Goal: Task Accomplishment & Management: Complete application form

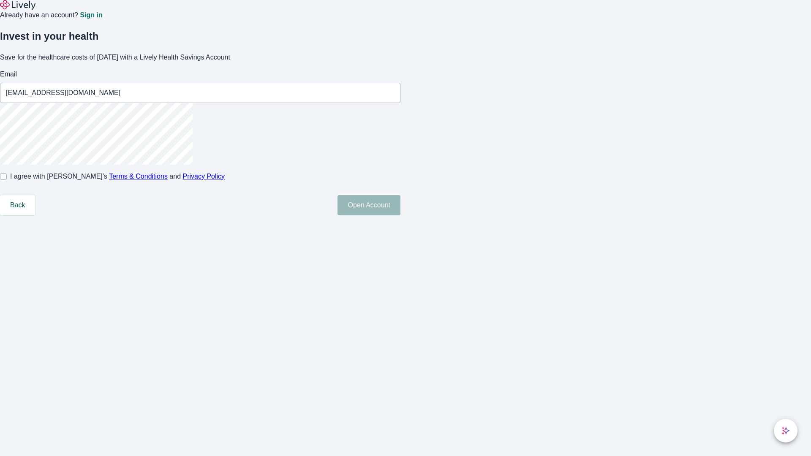
click at [7, 180] on input "I agree with Lively’s Terms & Conditions and Privacy Policy" at bounding box center [3, 176] width 7 height 7
checkbox input "true"
click at [400, 215] on button "Open Account" at bounding box center [369, 205] width 63 height 20
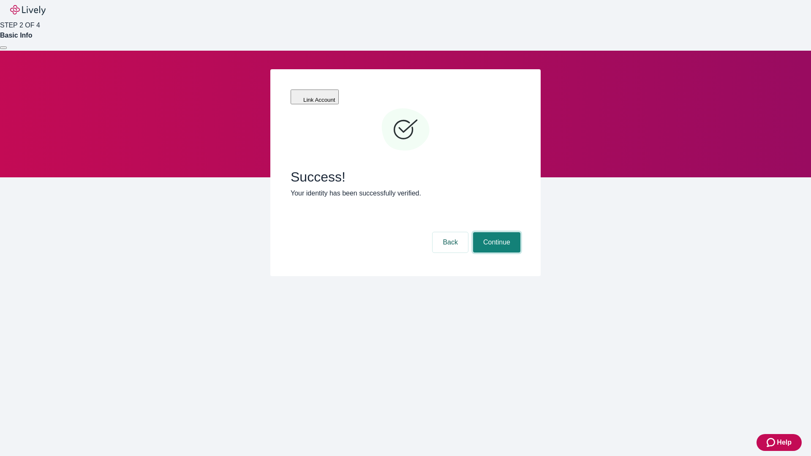
click at [496, 232] on button "Continue" at bounding box center [496, 242] width 47 height 20
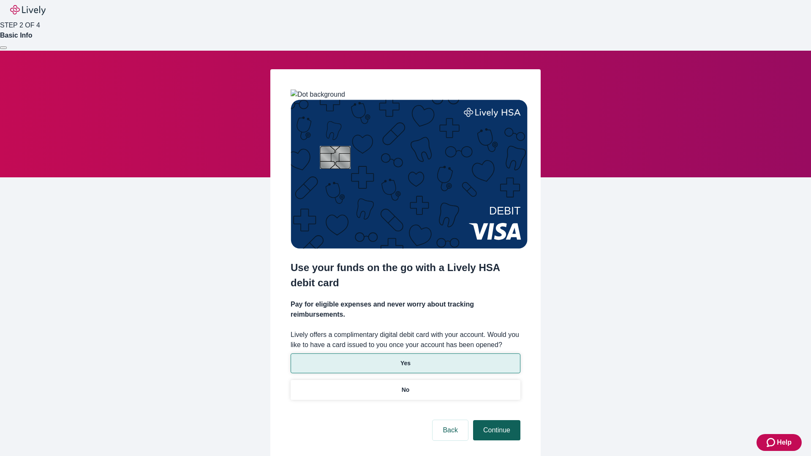
click at [405, 359] on p "Yes" at bounding box center [405, 363] width 10 height 9
click at [496, 420] on button "Continue" at bounding box center [496, 430] width 47 height 20
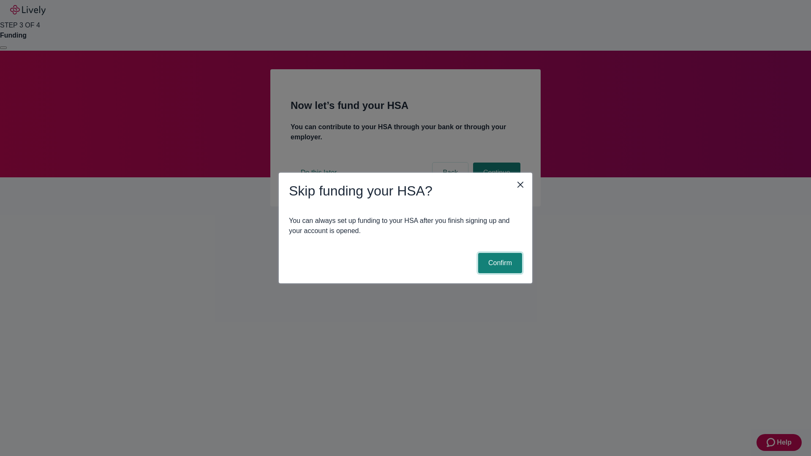
click at [499, 263] on button "Confirm" at bounding box center [500, 263] width 44 height 20
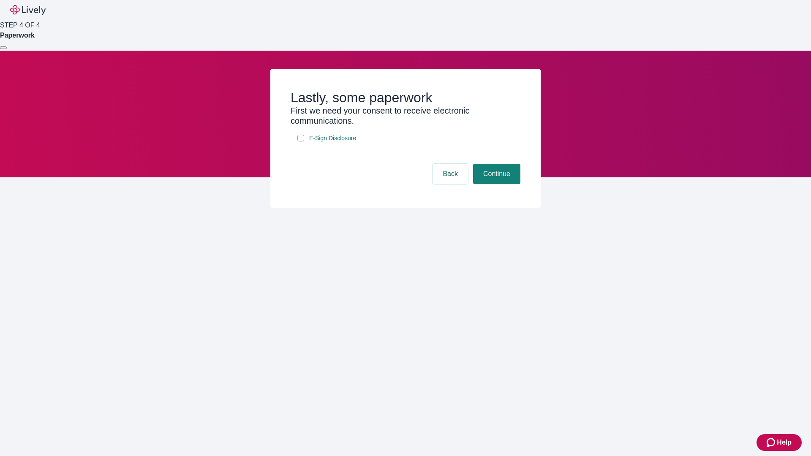
click at [301, 142] on input "E-Sign Disclosure" at bounding box center [300, 138] width 7 height 7
checkbox input "true"
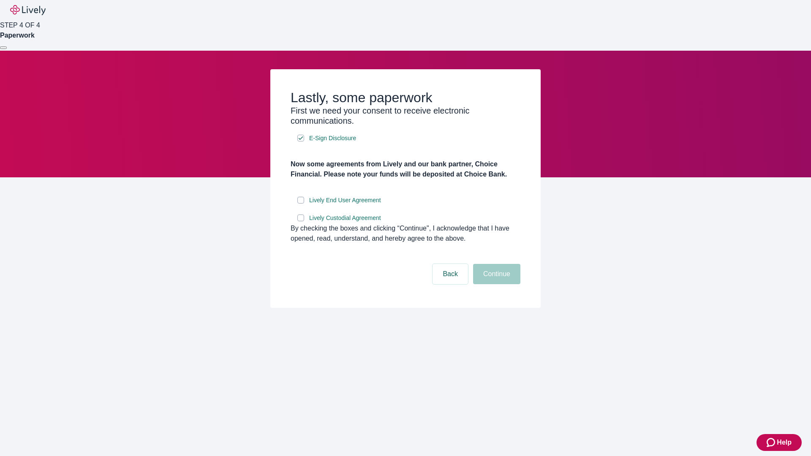
click at [301, 204] on input "Lively End User Agreement" at bounding box center [300, 200] width 7 height 7
checkbox input "true"
click at [301, 221] on input "Lively Custodial Agreement" at bounding box center [300, 218] width 7 height 7
checkbox input "true"
click at [496, 284] on button "Continue" at bounding box center [496, 274] width 47 height 20
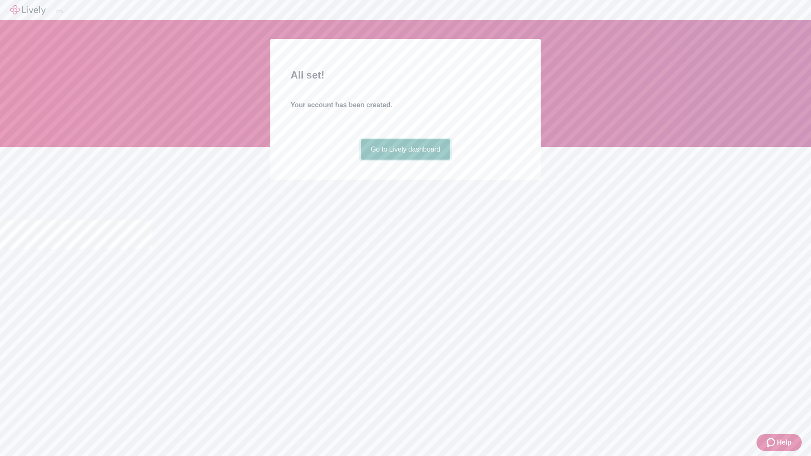
click at [405, 160] on link "Go to Lively dashboard" at bounding box center [406, 149] width 90 height 20
